Goal: Transaction & Acquisition: Purchase product/service

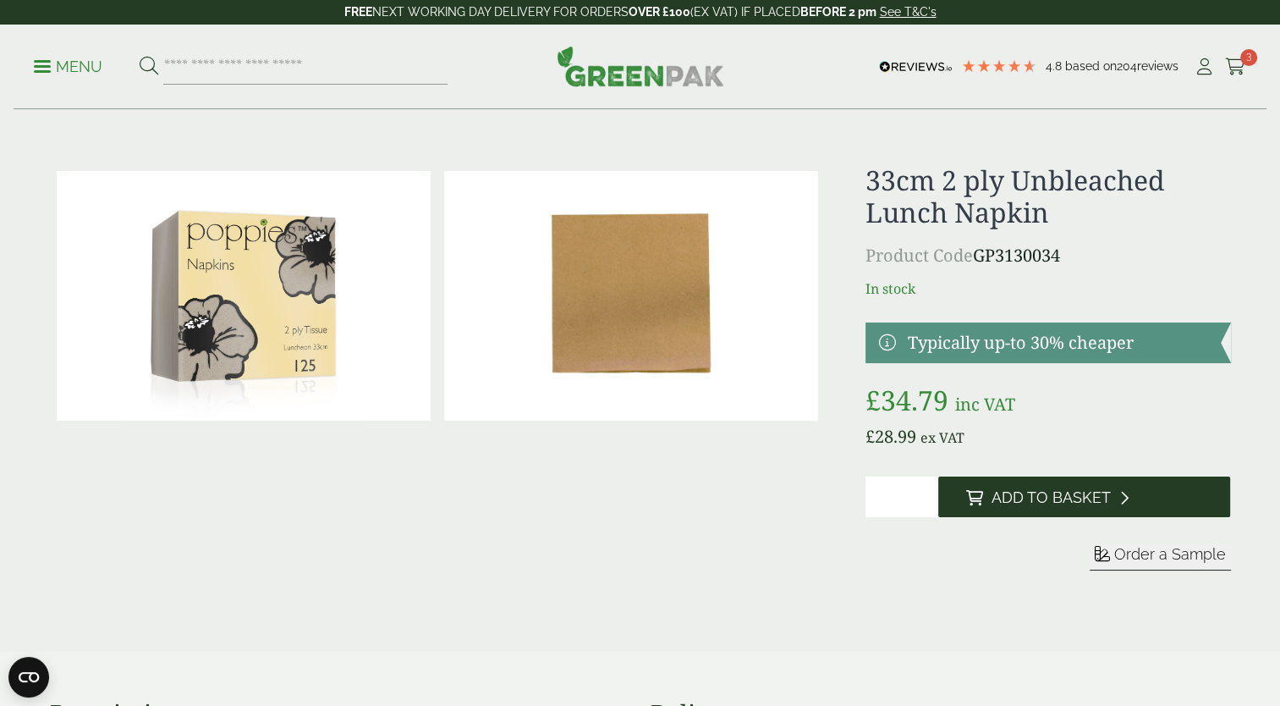
click at [1034, 498] on span "Add to Basket" at bounding box center [1050, 497] width 119 height 19
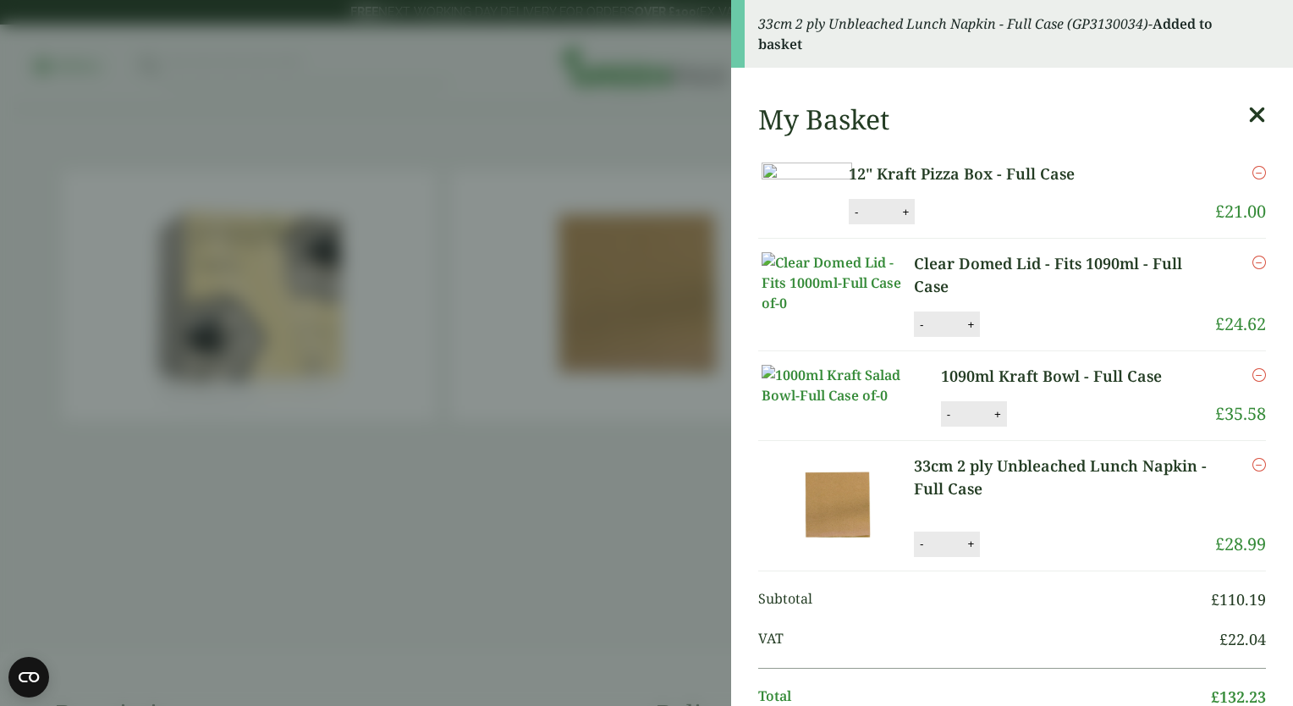
click at [1248, 120] on icon at bounding box center [1257, 115] width 18 height 24
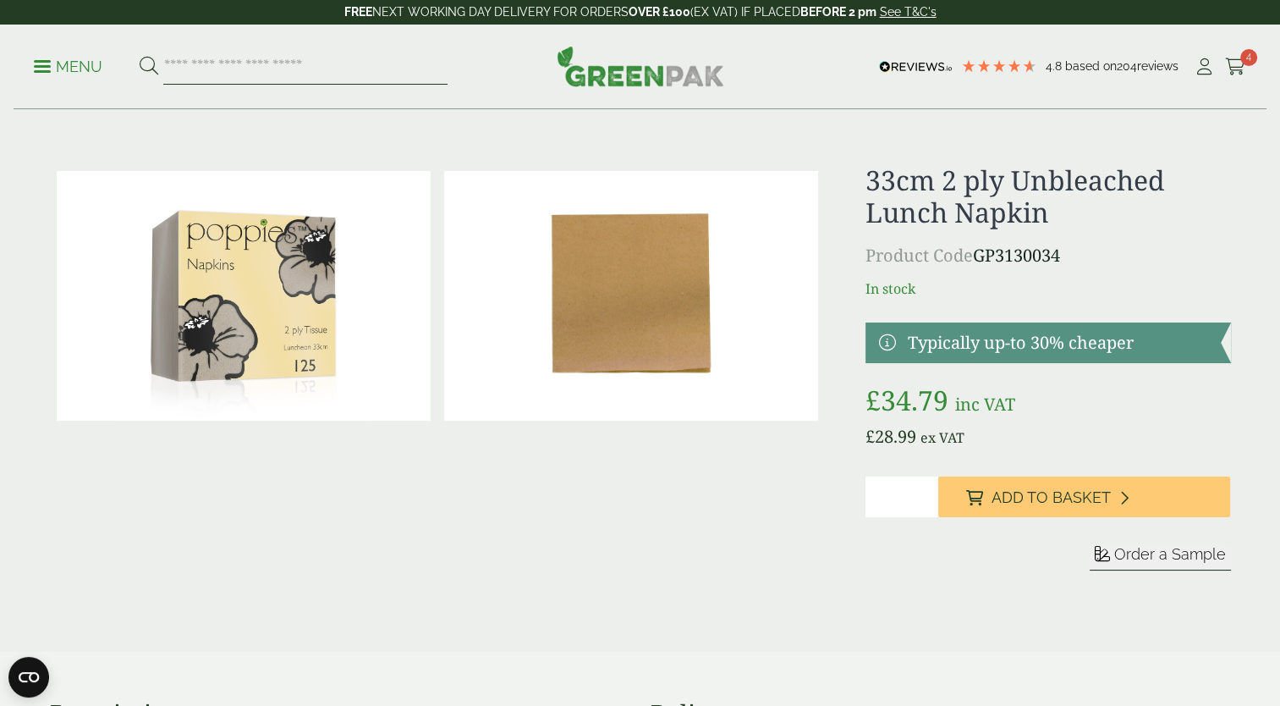
click at [239, 59] on input "search" at bounding box center [305, 67] width 284 height 36
type input "**********"
click at [140, 56] on button at bounding box center [149, 67] width 19 height 22
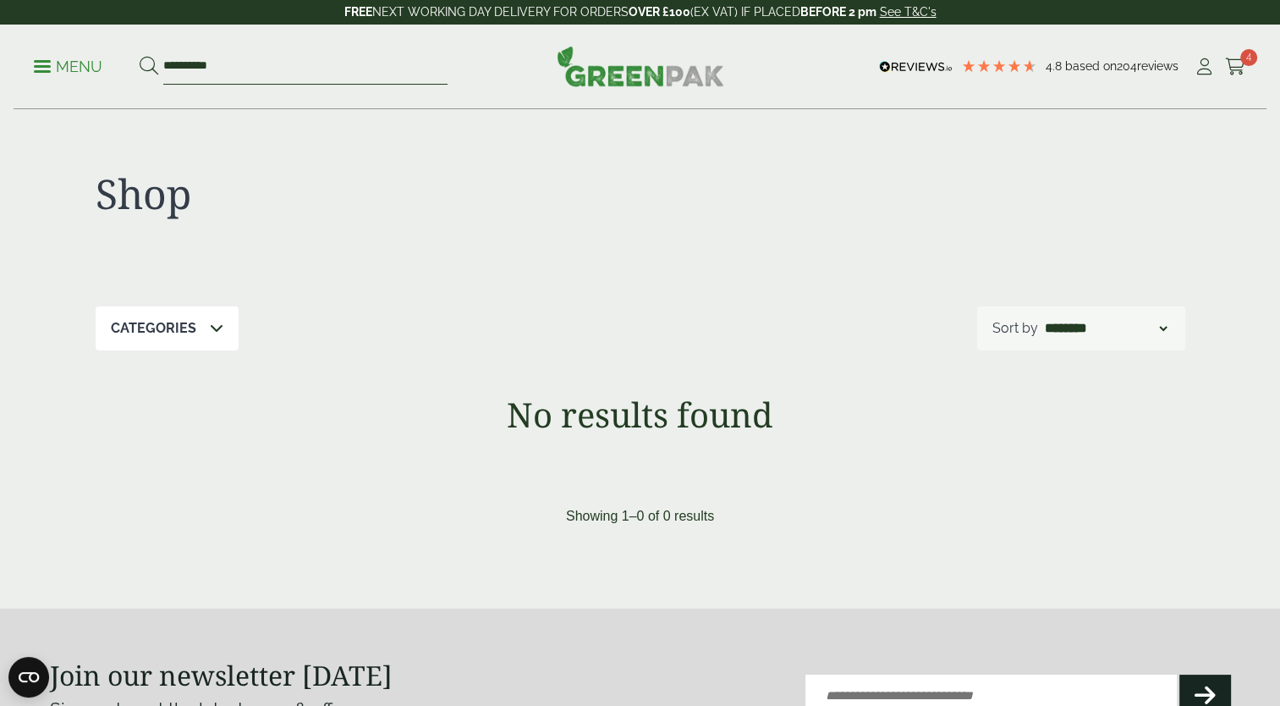
click at [237, 56] on input "**********" at bounding box center [305, 67] width 284 height 36
type input "*"
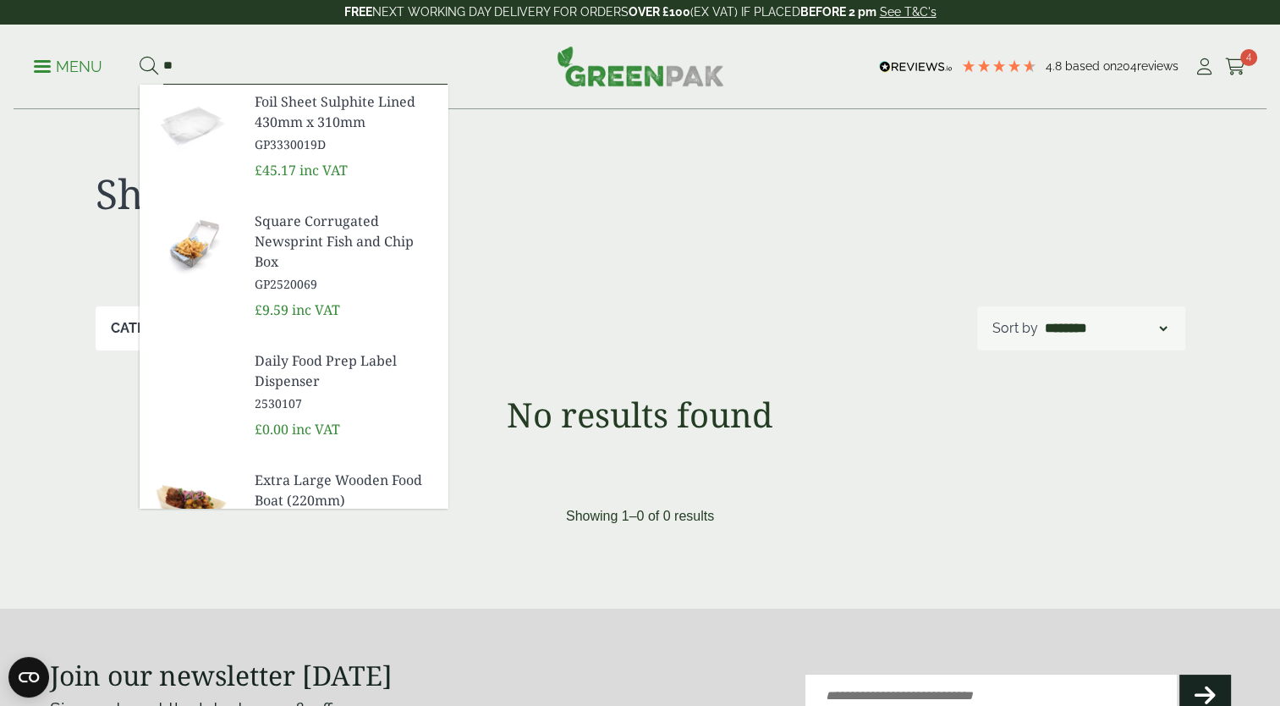
type input "**"
click at [49, 65] on span at bounding box center [42, 66] width 17 height 3
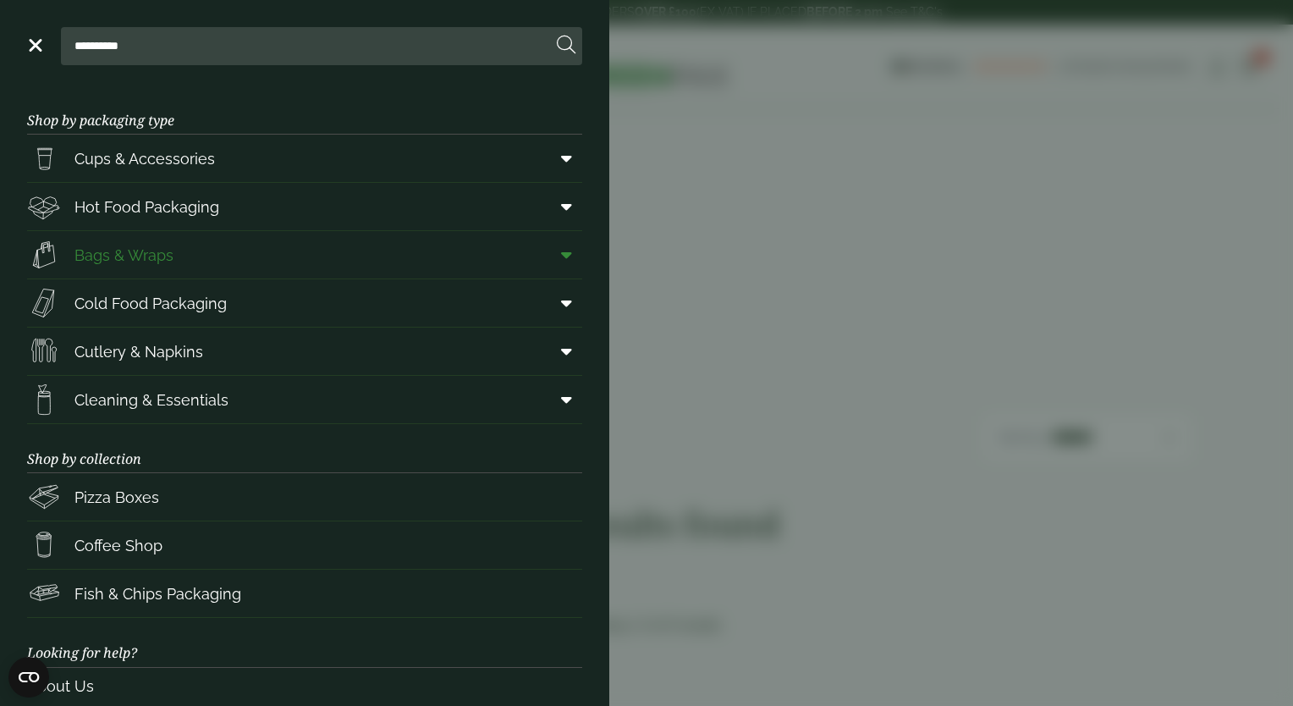
click at [561, 262] on icon at bounding box center [566, 254] width 11 height 17
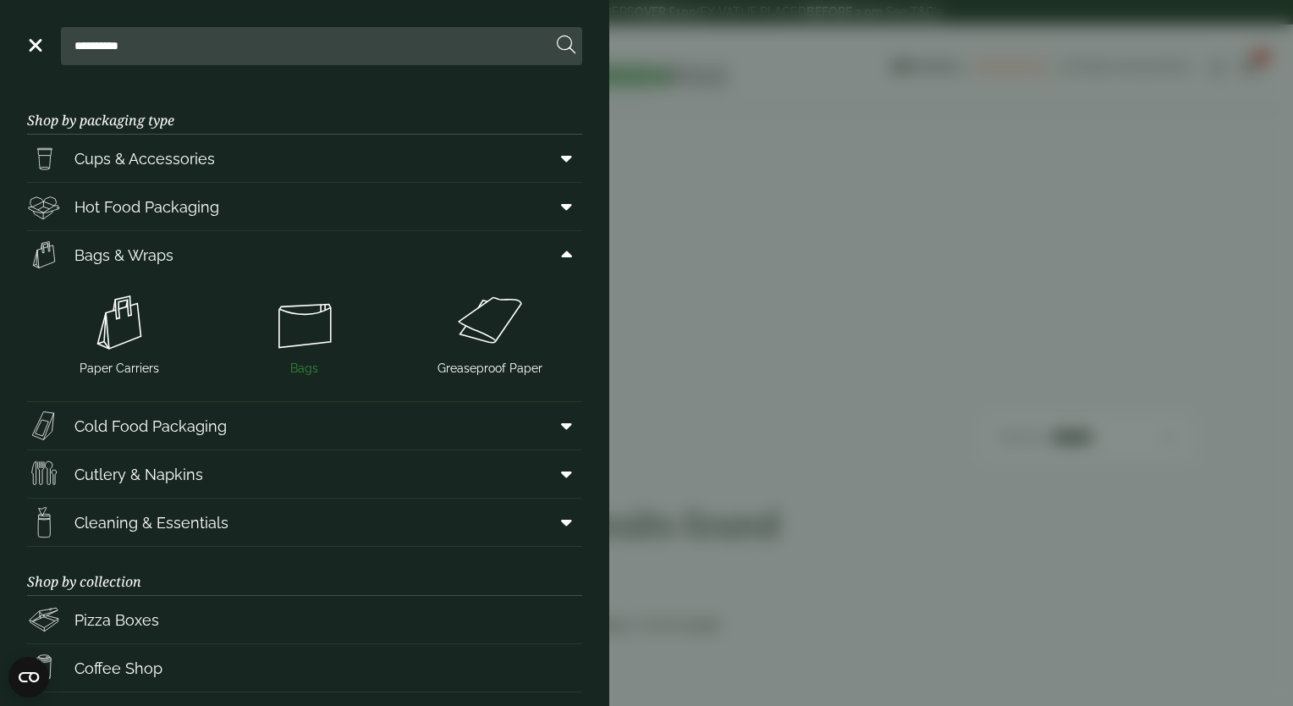
click at [274, 323] on img at bounding box center [305, 323] width 172 height 68
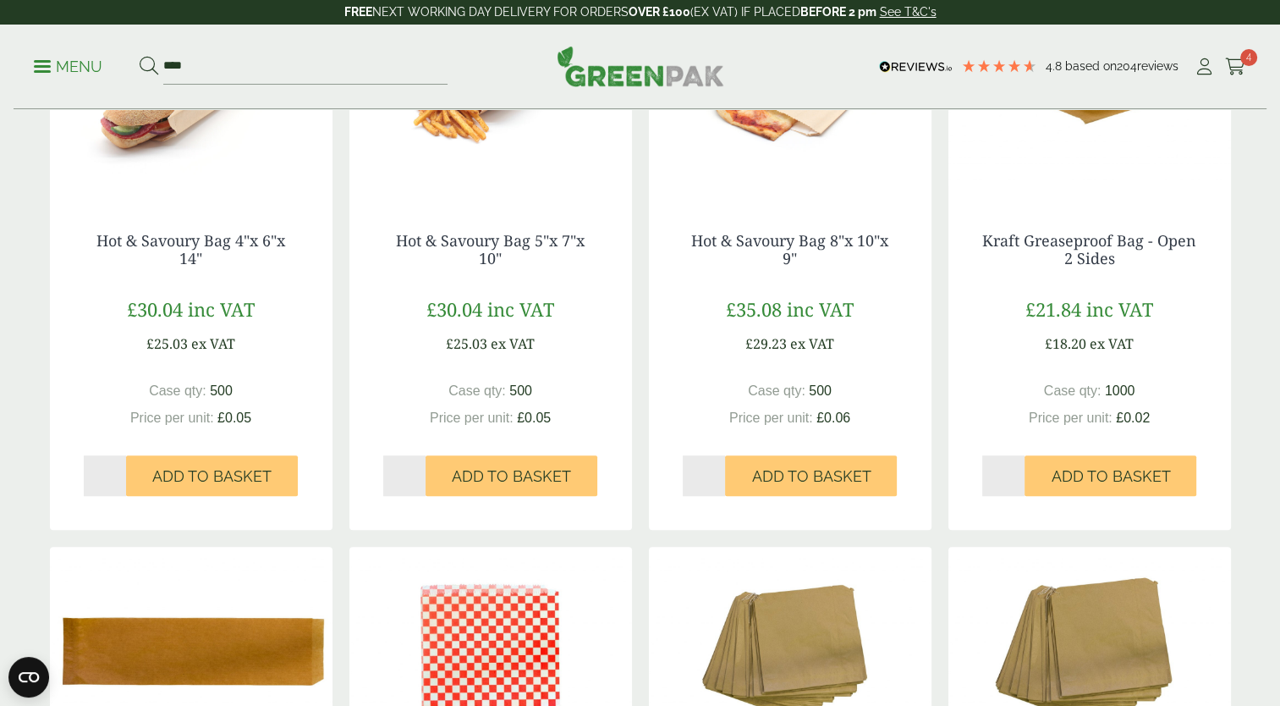
scroll to position [968, 0]
click at [462, 480] on span "Add to Basket" at bounding box center [511, 476] width 119 height 19
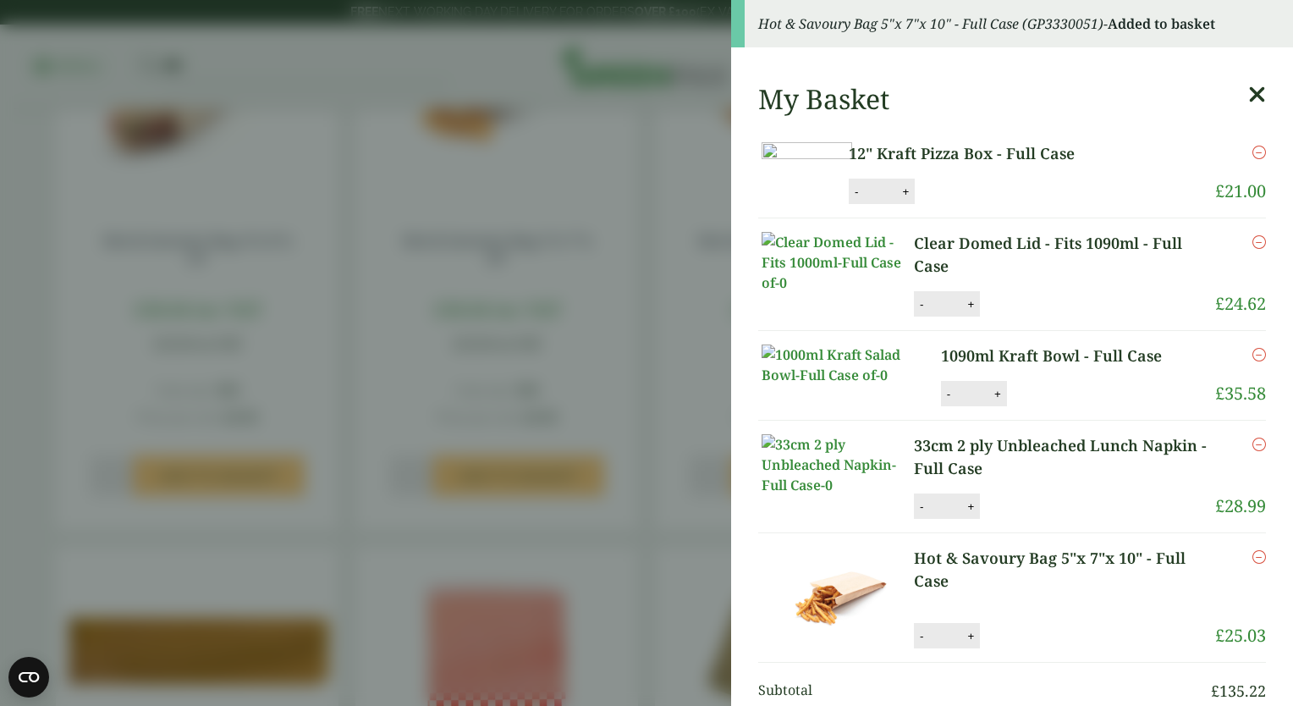
click at [1248, 91] on icon at bounding box center [1257, 95] width 18 height 24
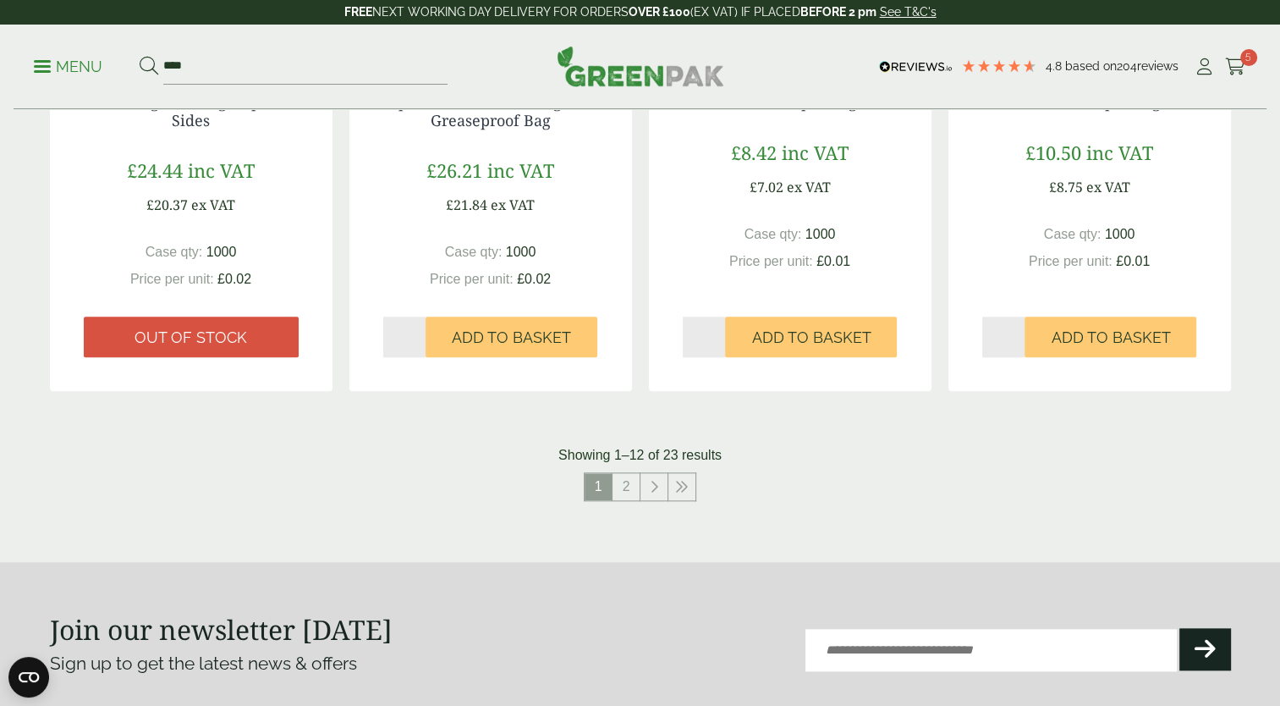
scroll to position [1668, 0]
click at [627, 487] on link "2" at bounding box center [626, 485] width 27 height 27
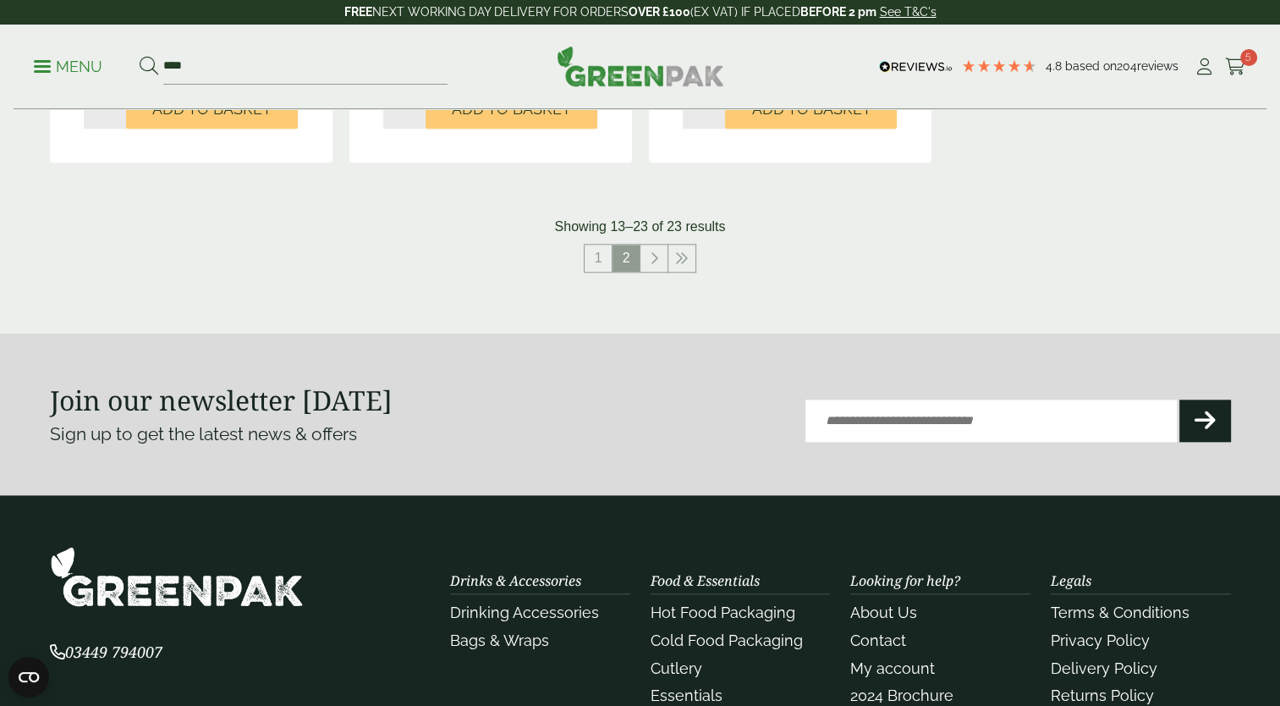
scroll to position [1889, 0]
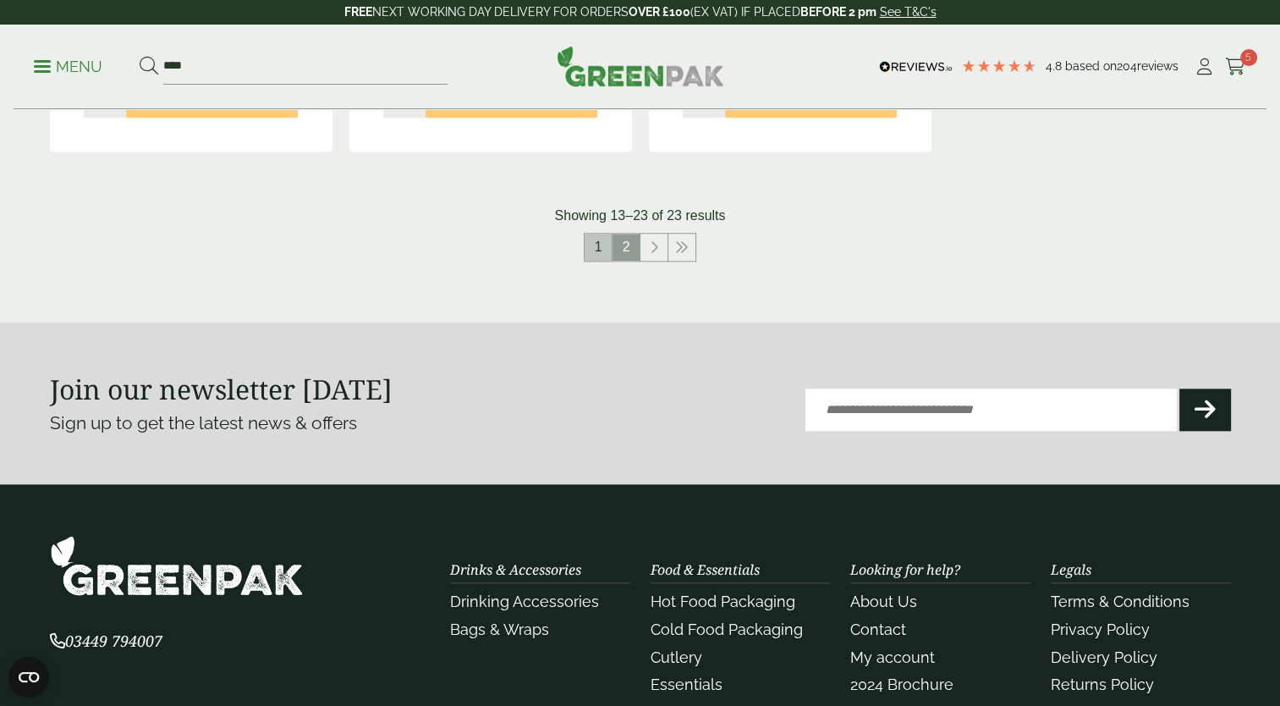
click at [591, 249] on link "1" at bounding box center [598, 247] width 27 height 27
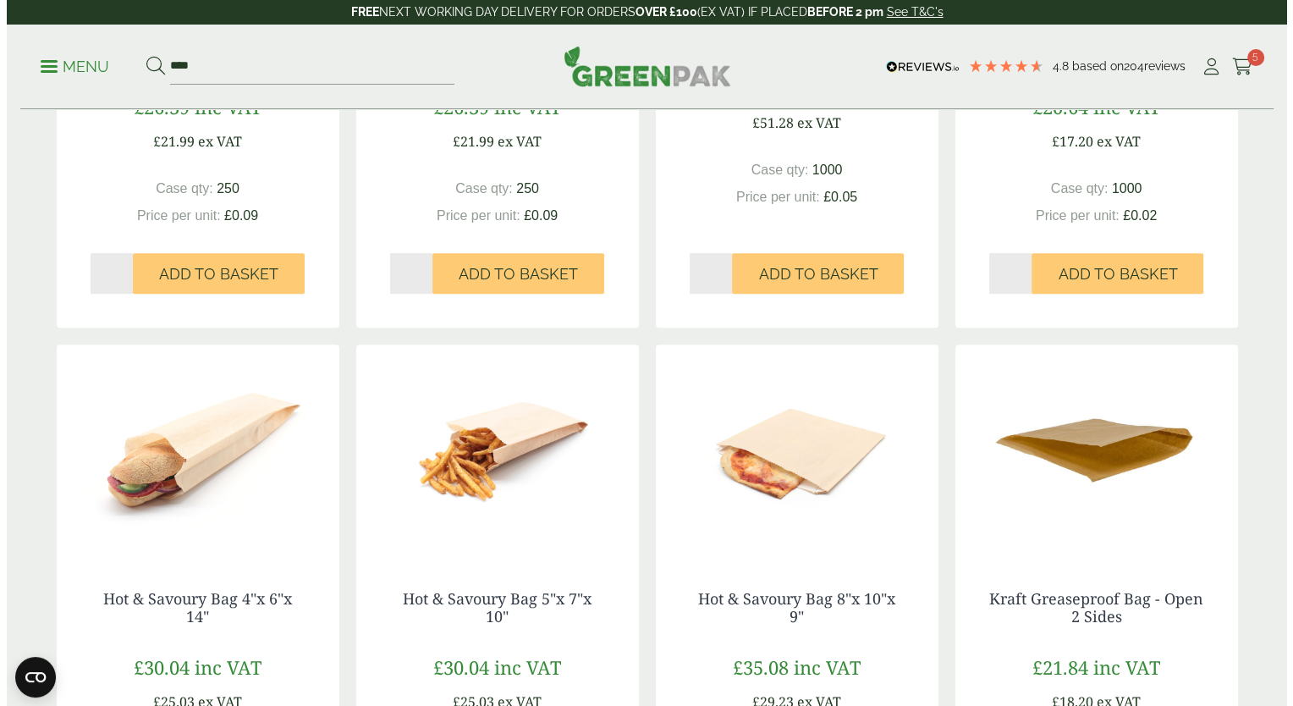
scroll to position [612, 0]
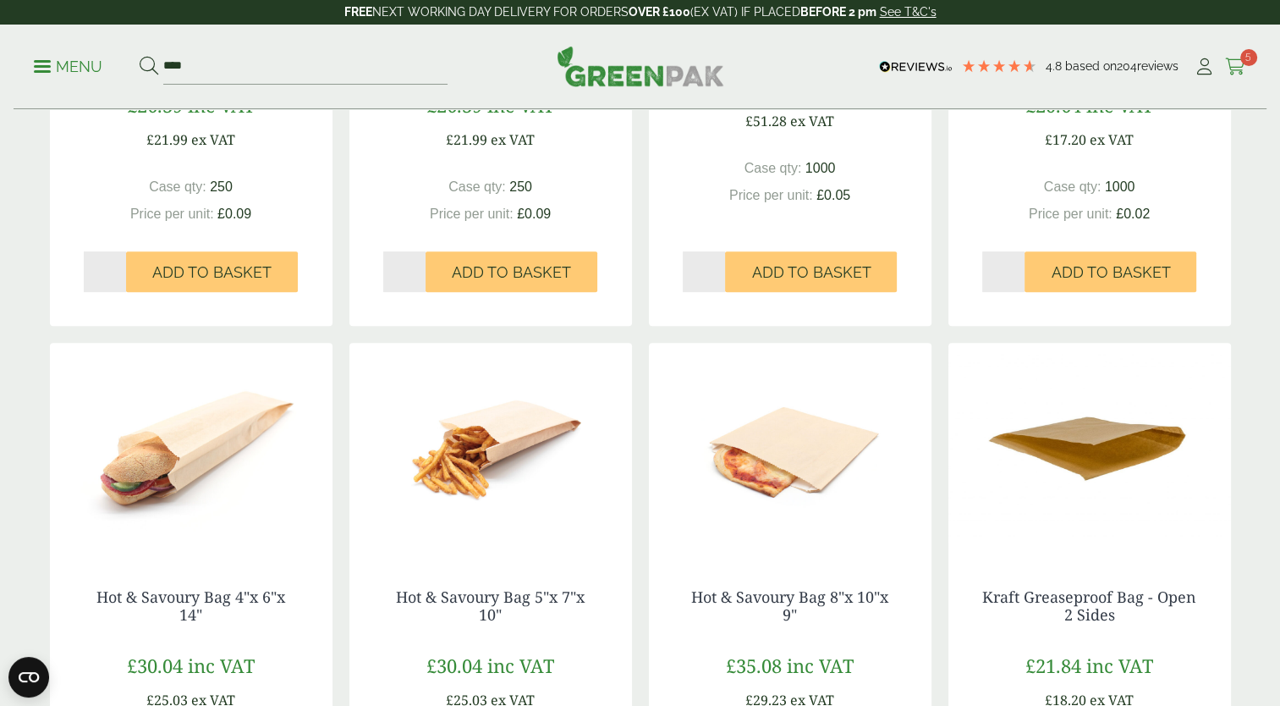
click at [1238, 54] on link "Cart 5" at bounding box center [1235, 66] width 21 height 25
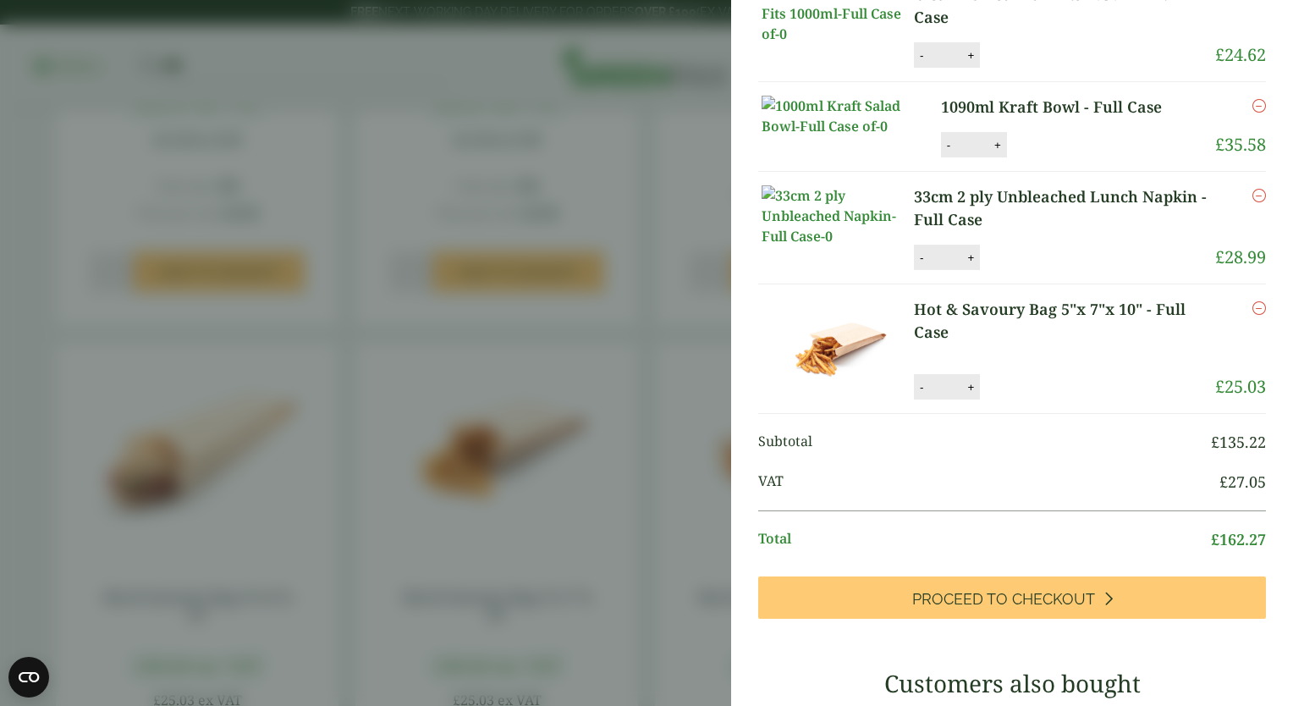
scroll to position [0, 0]
